Goal: Transaction & Acquisition: Purchase product/service

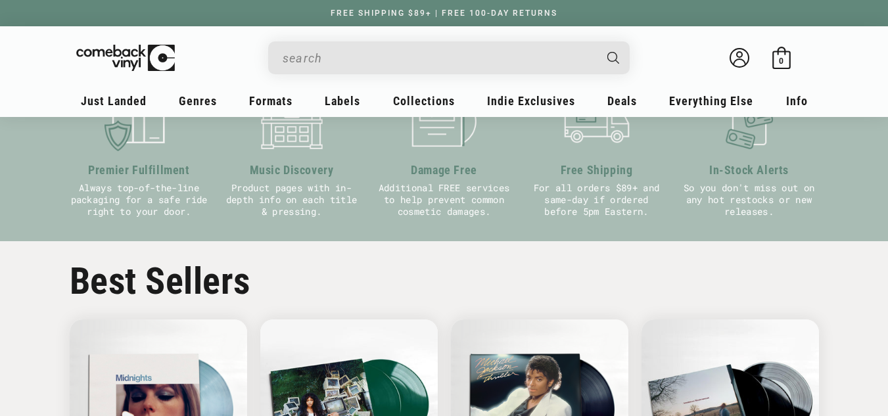
scroll to position [526, 0]
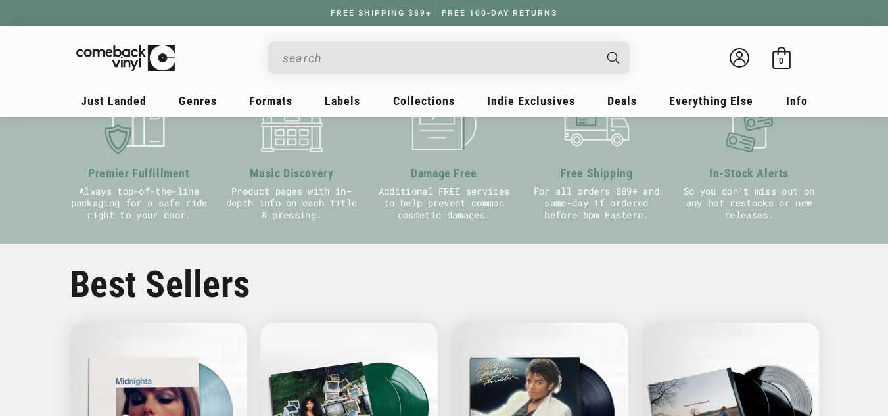
click at [441, 56] on input "When autocomplete results are available use up and down arrows to review and en…" at bounding box center [438, 58] width 311 height 27
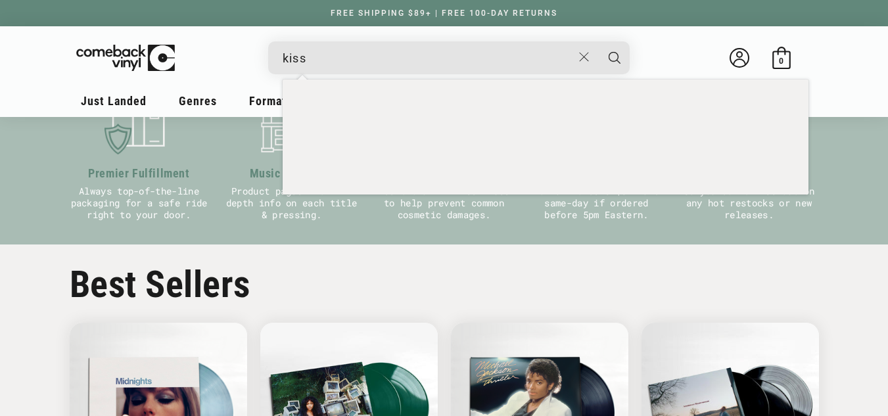
type input "kiss"
click at [598, 41] on button "Search" at bounding box center [614, 57] width 33 height 33
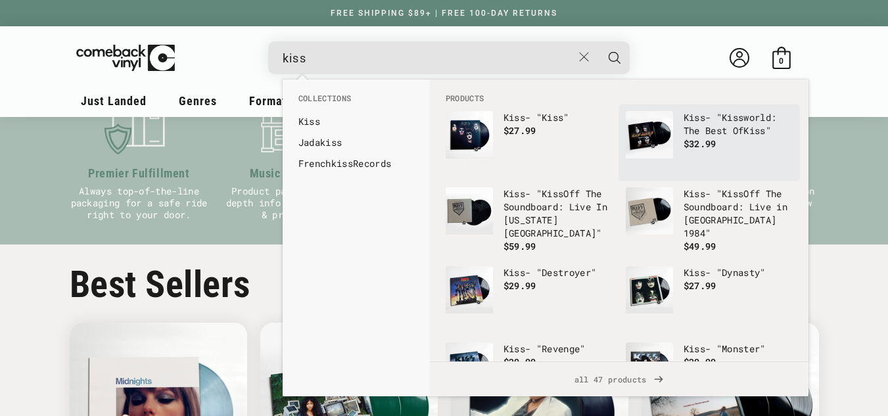
scroll to position [0, 1775]
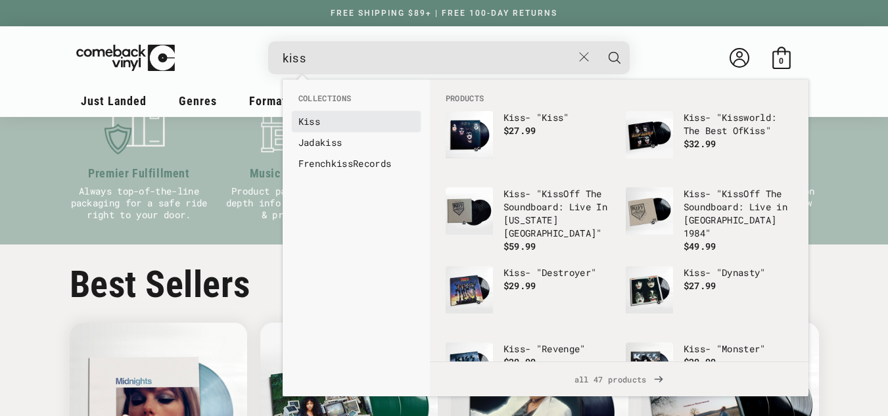
click at [323, 124] on link "Kiss" at bounding box center [356, 121] width 116 height 13
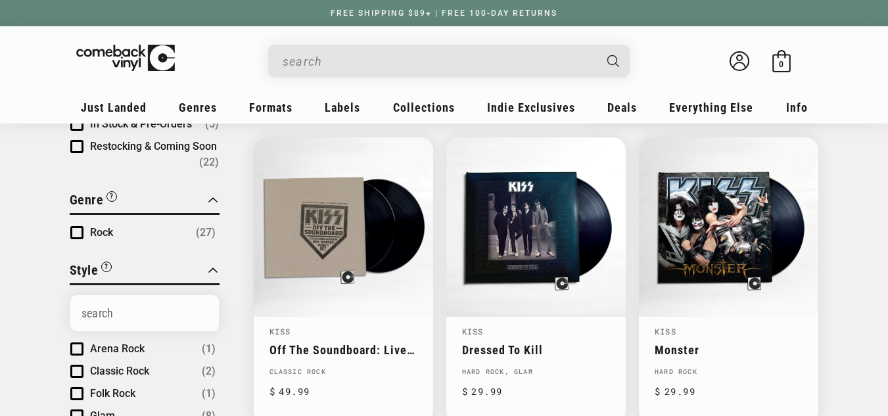
scroll to position [131, 0]
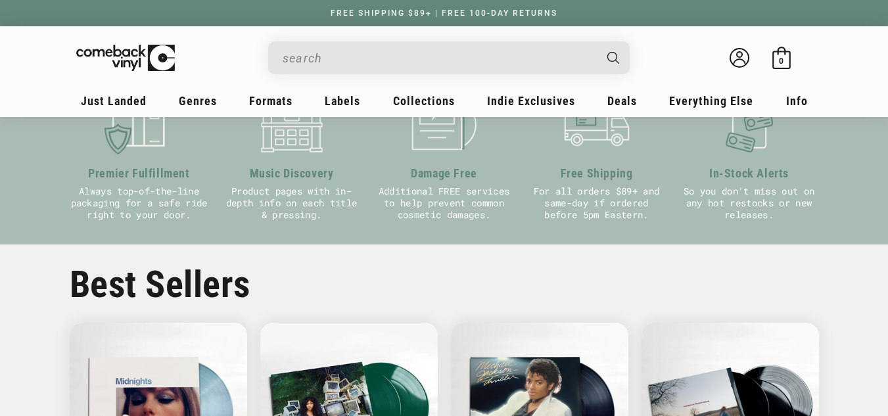
scroll to position [0, 888]
